Goal: Use online tool/utility: Utilize a website feature to perform a specific function

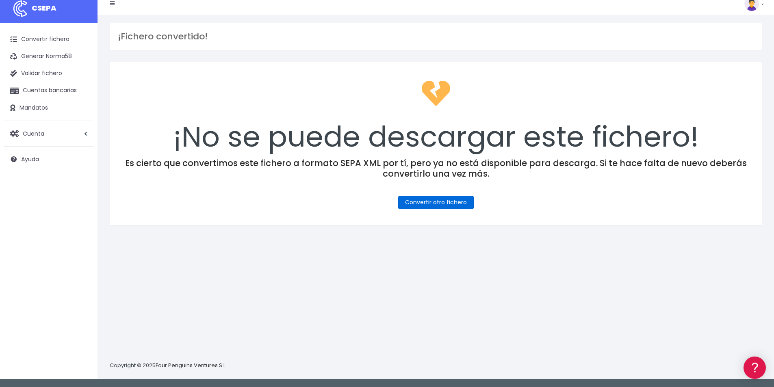
click at [451, 202] on link "Convertir otro fichero" at bounding box center [436, 202] width 76 height 13
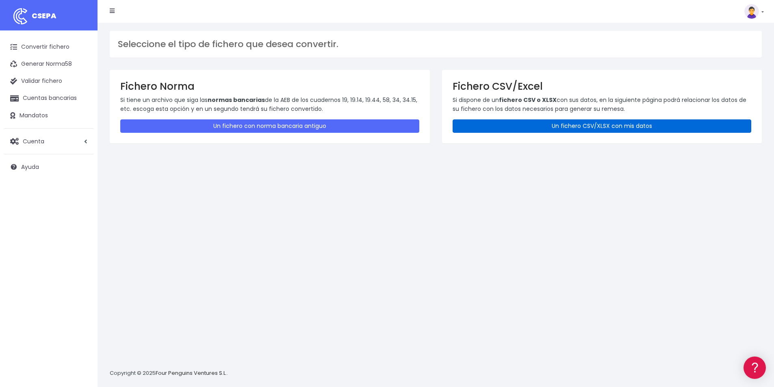
click at [562, 125] on link "Un fichero CSV/XLSX con mis datos" at bounding box center [602, 125] width 299 height 13
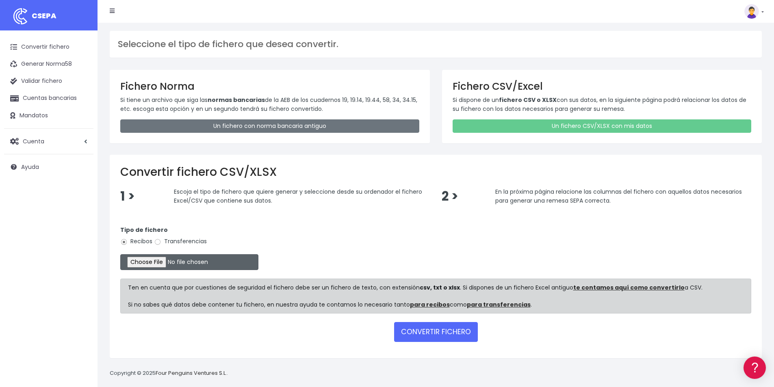
click at [178, 265] on input "file" at bounding box center [189, 262] width 138 height 16
type input "C:\fakepath\COBROS 19-09-25.xlsx"
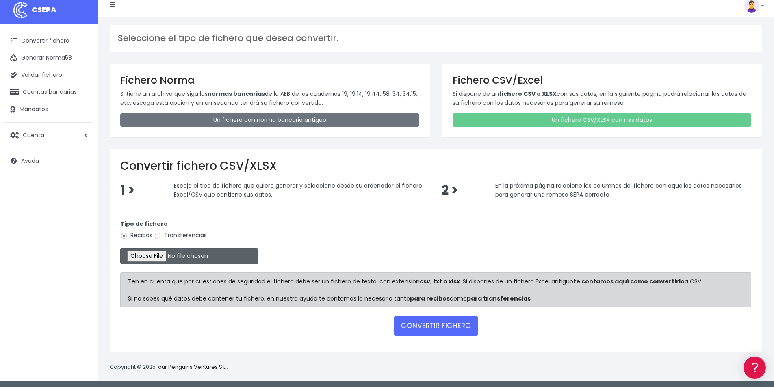
scroll to position [8, 0]
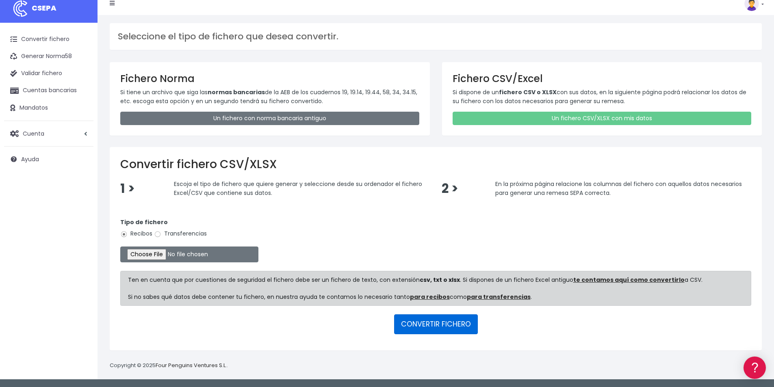
click at [447, 323] on button "CONVERTIR FICHERO" at bounding box center [436, 325] width 84 height 20
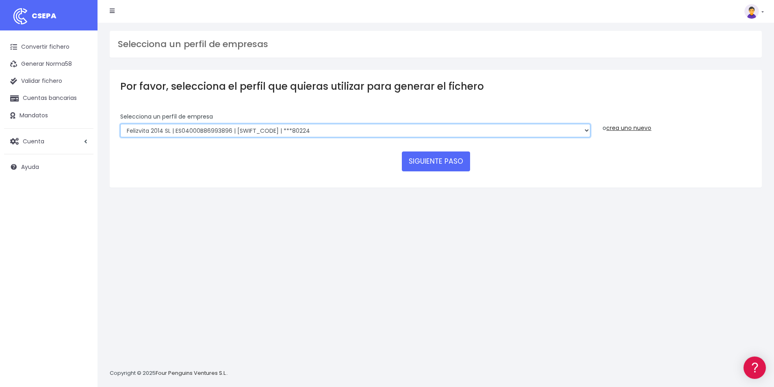
click at [307, 132] on select "Felizvita 2014 SL | ES04000B86993896 | [SWIFT_CODE] | ***80224 CUIDA CARE MARKE…" at bounding box center [355, 131] width 470 height 14
select select "1688"
click at [120, 124] on select "Felizvita 2014 SL | ES04000B86993896 | [SWIFT_CODE] | ***80224 CUIDA CARE MARKE…" at bounding box center [355, 131] width 470 height 14
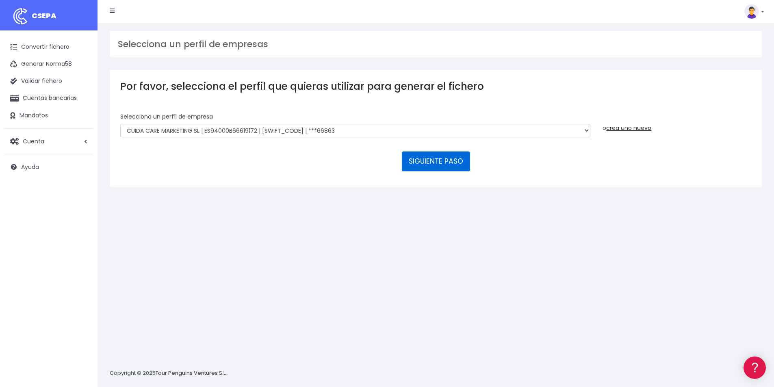
click at [427, 158] on button "SIGUIENTE PASO" at bounding box center [436, 162] width 68 height 20
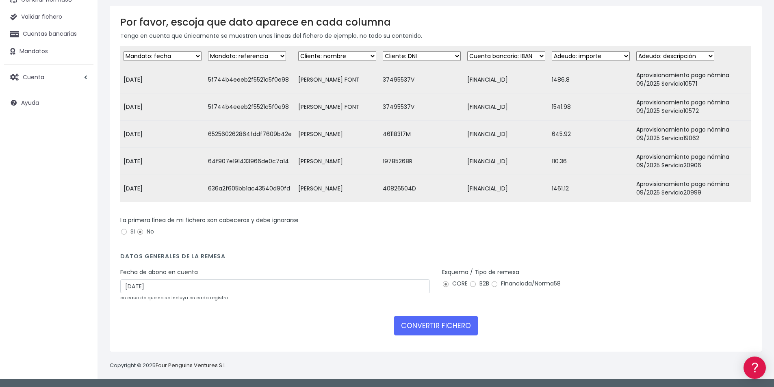
scroll to position [70, 0]
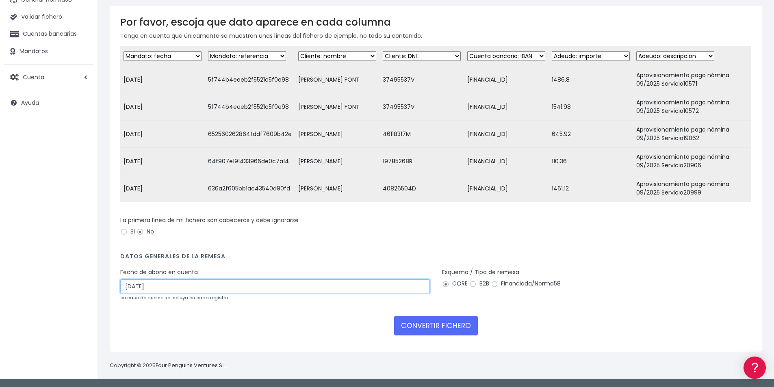
click at [161, 287] on input "21/09/2025" at bounding box center [275, 287] width 310 height 14
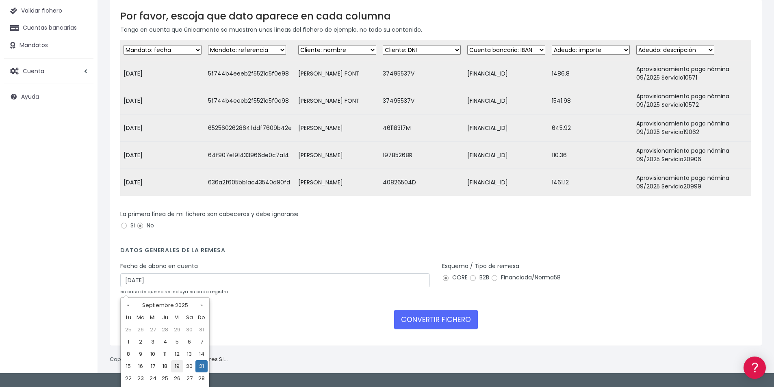
click at [181, 367] on td "19" at bounding box center [177, 366] width 12 height 12
type input "19/09/2025"
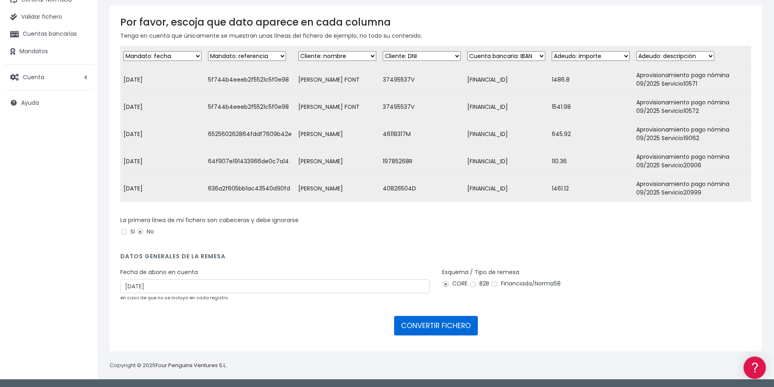
click at [446, 329] on button "CONVERTIR FICHERO" at bounding box center [436, 326] width 84 height 20
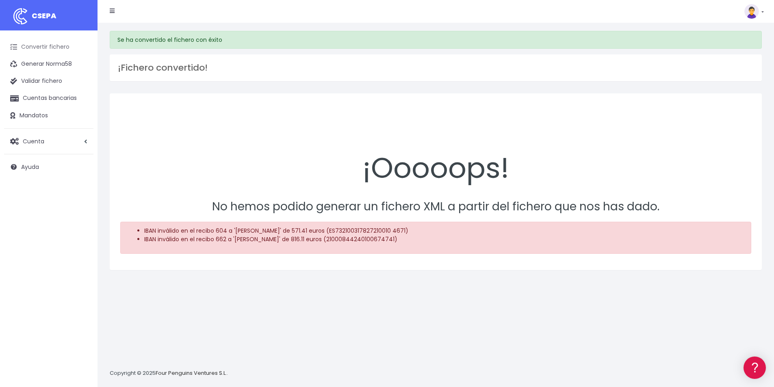
click at [41, 48] on link "Convertir fichero" at bounding box center [48, 47] width 89 height 17
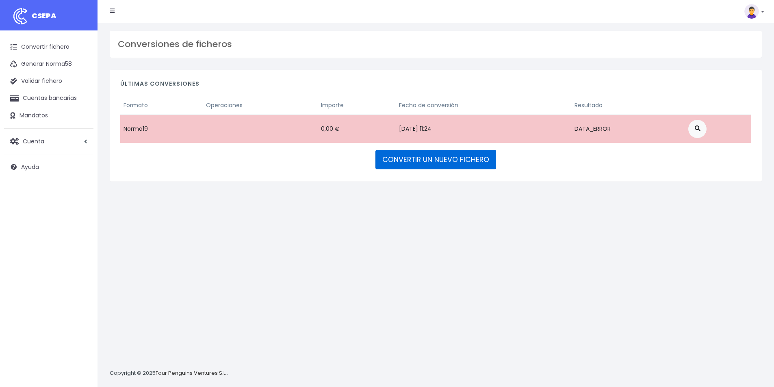
drag, startPoint x: 432, startPoint y: 164, endPoint x: 438, endPoint y: 165, distance: 5.3
click at [432, 164] on link "CONVERTIR UN NUEVO FICHERO" at bounding box center [436, 160] width 121 height 20
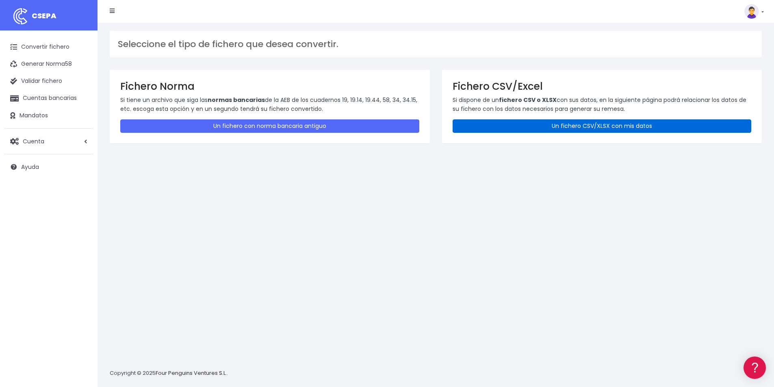
click at [595, 126] on link "Un fichero CSV/XLSX con mis datos" at bounding box center [602, 125] width 299 height 13
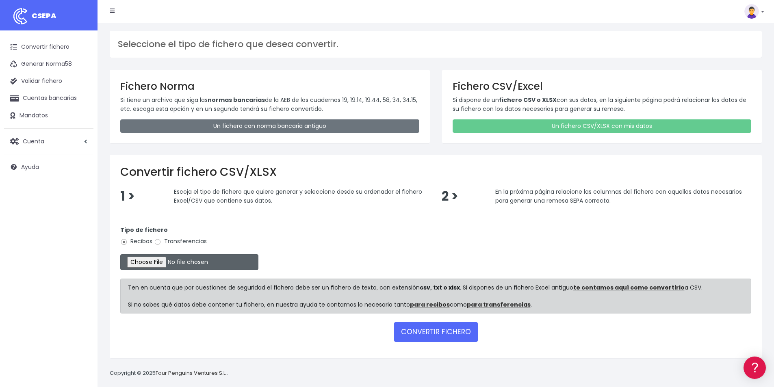
click at [173, 263] on input "file" at bounding box center [189, 262] width 138 height 16
type input "C:\fakepath\COBROS [DATE].xlsx"
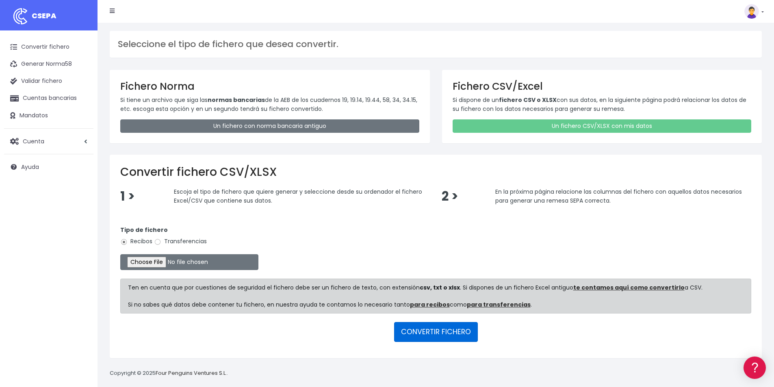
click at [444, 330] on button "CONVERTIR FICHERO" at bounding box center [436, 332] width 84 height 20
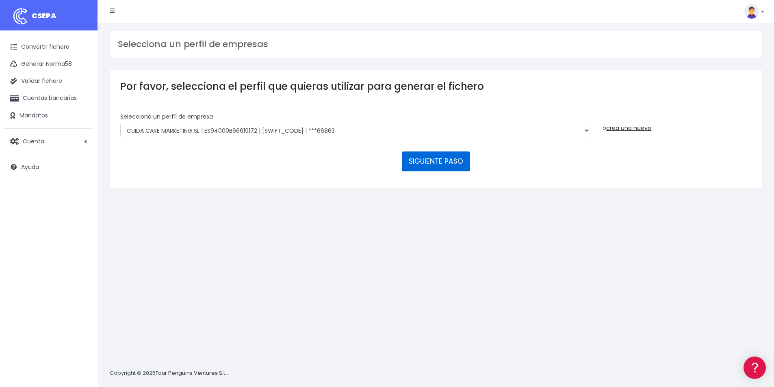
click at [428, 159] on button "SIGUIENTE PASO" at bounding box center [436, 162] width 68 height 20
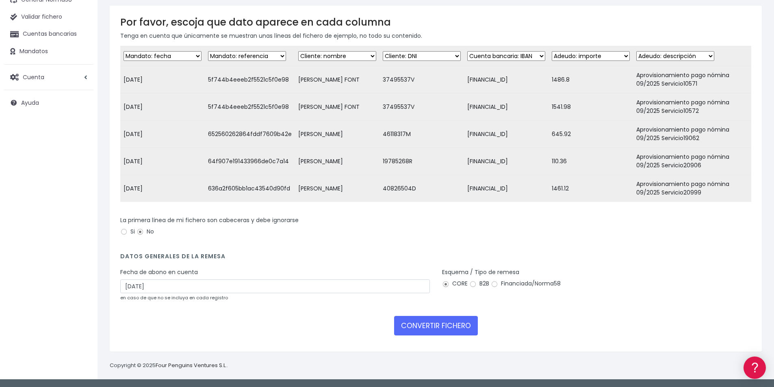
scroll to position [70, 0]
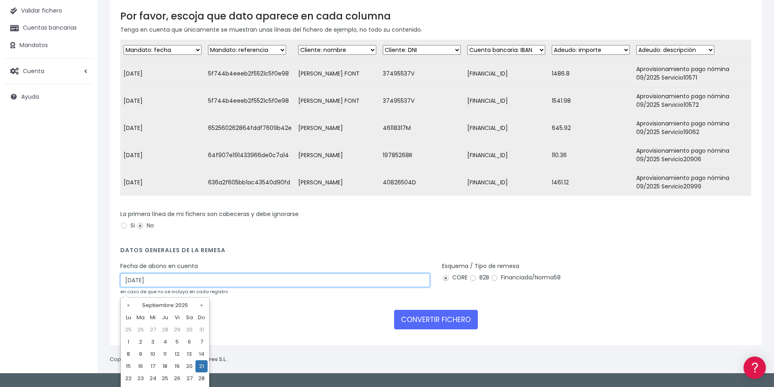
click at [165, 287] on input "21/09/2025" at bounding box center [275, 280] width 310 height 14
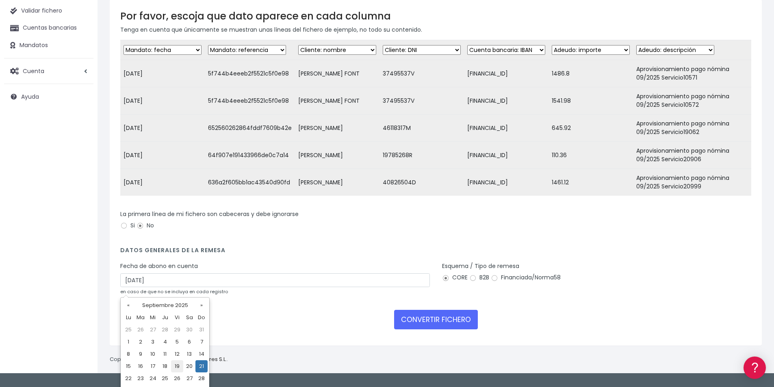
click at [179, 368] on td "19" at bounding box center [177, 366] width 12 height 12
type input "19/09/2025"
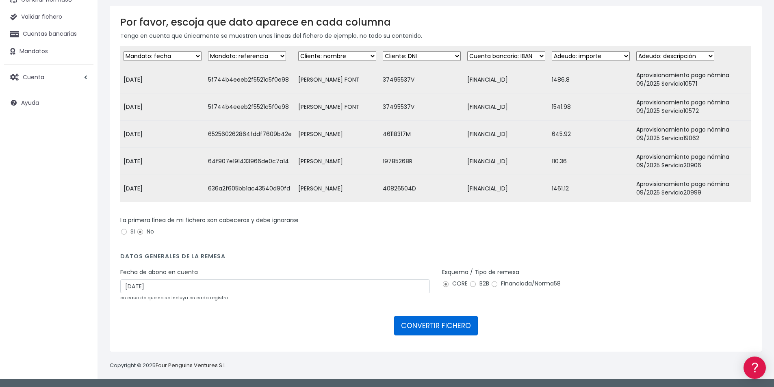
click at [438, 330] on button "CONVERTIR FICHERO" at bounding box center [436, 326] width 84 height 20
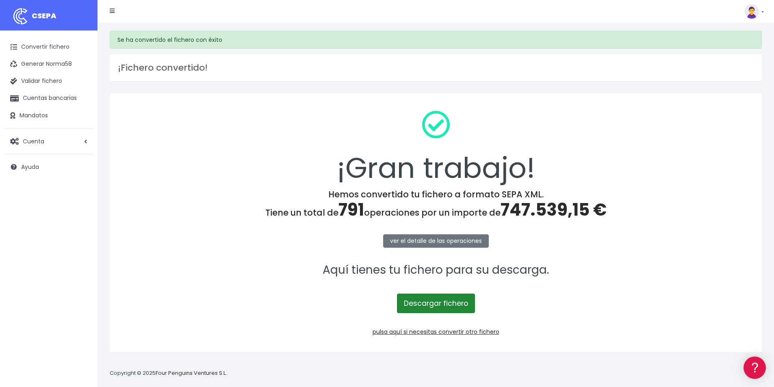
click at [433, 306] on link "Descargar fichero" at bounding box center [436, 304] width 78 height 20
click at [553, 209] on span "747.539,15 €" at bounding box center [554, 210] width 106 height 24
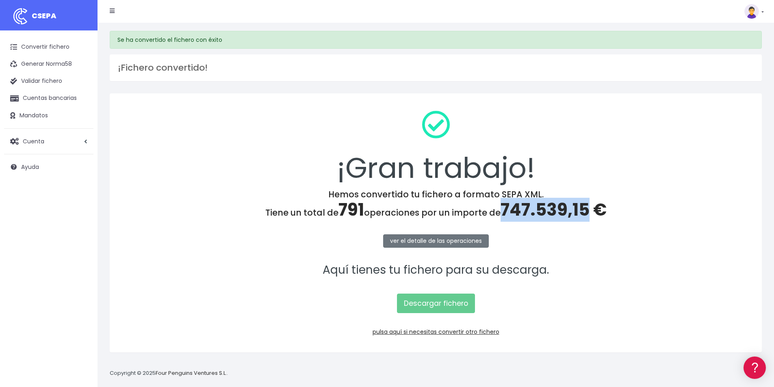
click at [553, 209] on span "747.539,15 €" at bounding box center [554, 210] width 106 height 24
copy span "747.539,15"
click at [476, 329] on link "pulsa aquí si necesitas convertir otro fichero" at bounding box center [436, 332] width 127 height 8
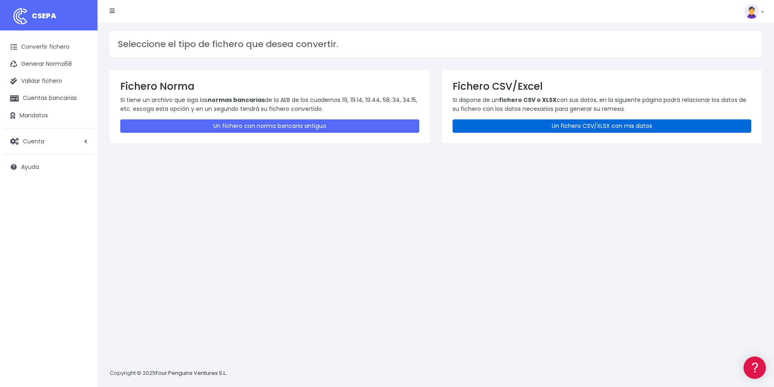
click at [546, 126] on link "Un fichero CSV/XLSX con mis datos" at bounding box center [602, 125] width 299 height 13
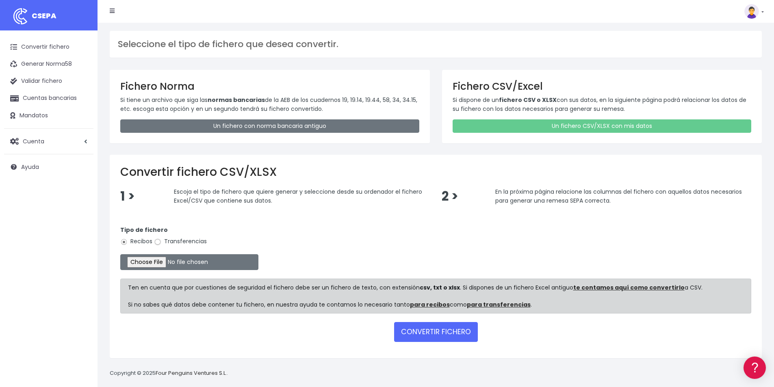
click at [158, 242] on input "Transferencias" at bounding box center [157, 242] width 7 height 7
radio input "true"
click at [180, 257] on input "file" at bounding box center [189, 262] width 138 height 16
type input "C:\fakepath\PAGOS [DATE].xlsx"
click at [449, 330] on button "CONVERTIR FICHERO" at bounding box center [436, 332] width 84 height 20
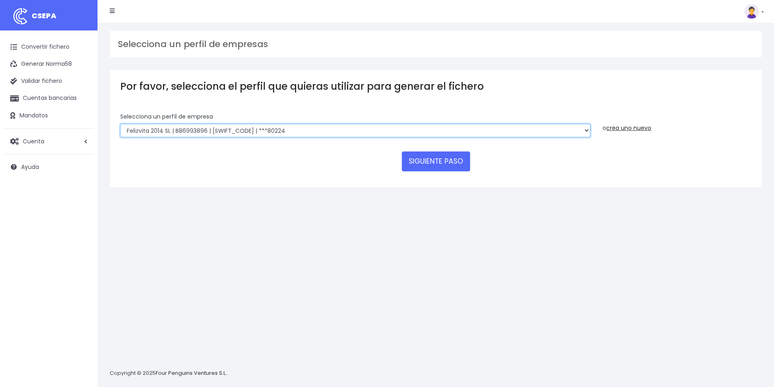
click at [285, 128] on select "Felizvita 2014 SL | B86993896 | [SWIFT_CODE] | ***80224 Assisvita Asistencia S.…" at bounding box center [355, 131] width 470 height 14
select select "1686"
click at [120, 124] on select "Felizvita 2014 SL | B86993896 | CAIXESBBXXX | ***80224 Assisvita Asistencia S.L…" at bounding box center [355, 131] width 470 height 14
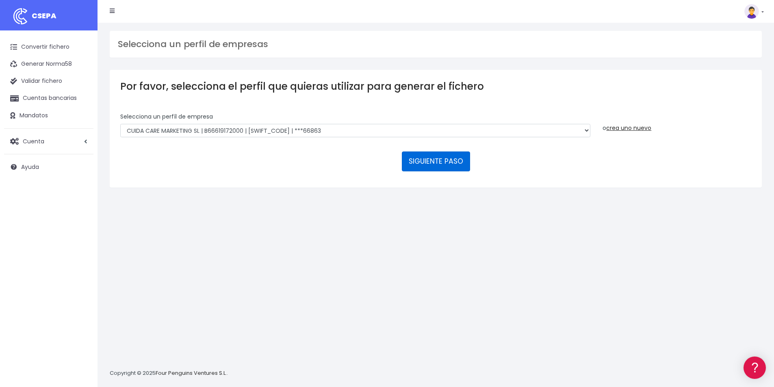
click at [452, 161] on button "SIGUIENTE PASO" at bounding box center [436, 162] width 68 height 20
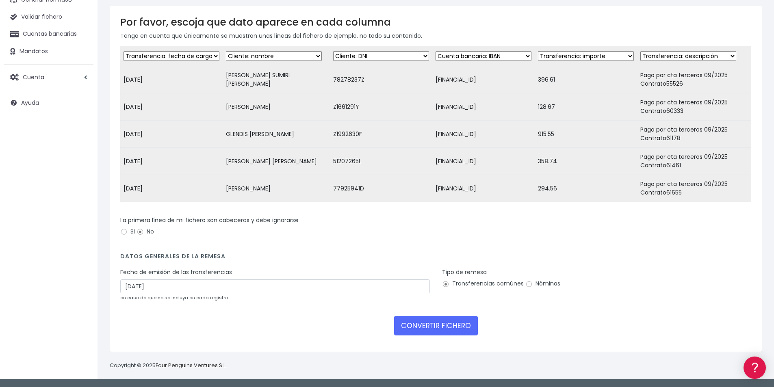
scroll to position [70, 0]
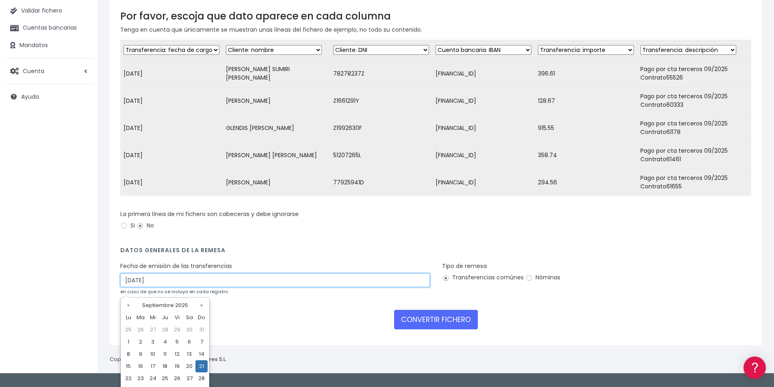
click at [154, 287] on input "[DATE]" at bounding box center [275, 280] width 310 height 14
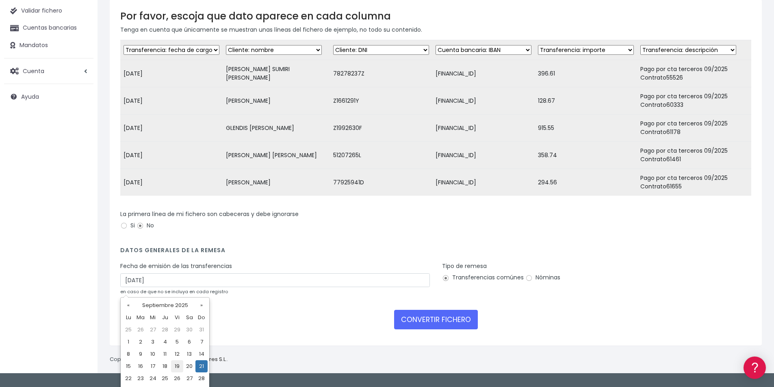
click at [177, 363] on td "19" at bounding box center [177, 366] width 12 height 12
type input "[DATE]"
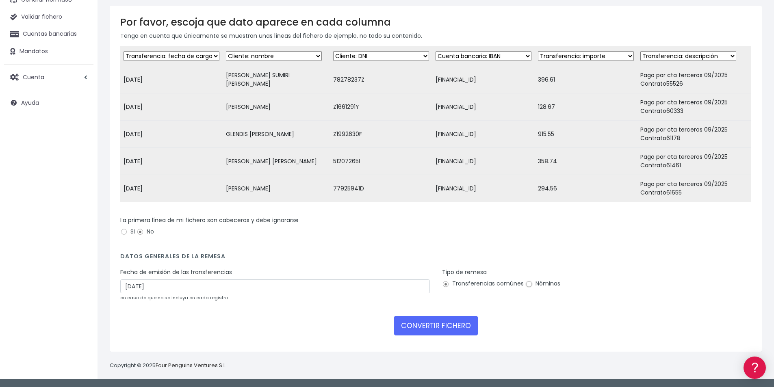
click at [527, 284] on input "Nóminas" at bounding box center [528, 284] width 7 height 7
radio input "true"
click at [435, 325] on button "CONVERTIR FICHERO" at bounding box center [436, 326] width 84 height 20
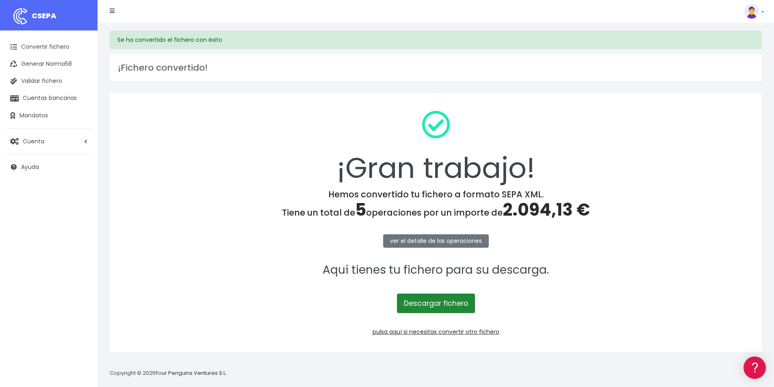
click at [442, 307] on link "Descargar fichero" at bounding box center [436, 304] width 78 height 20
click at [542, 208] on span "2.094,13 €" at bounding box center [546, 210] width 87 height 24
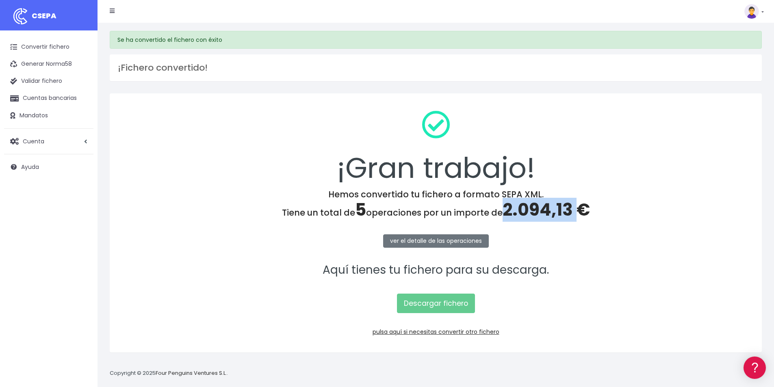
click at [542, 208] on span "2.094,13 €" at bounding box center [546, 210] width 87 height 24
copy span "2.094,13"
